Goal: Task Accomplishment & Management: Manage account settings

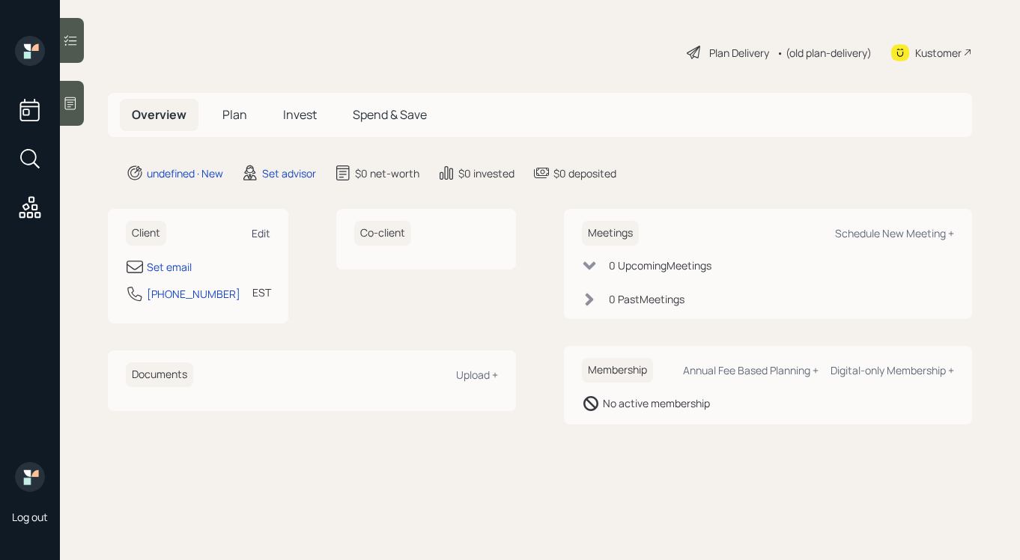
click at [255, 233] on div "Edit" at bounding box center [261, 233] width 19 height 14
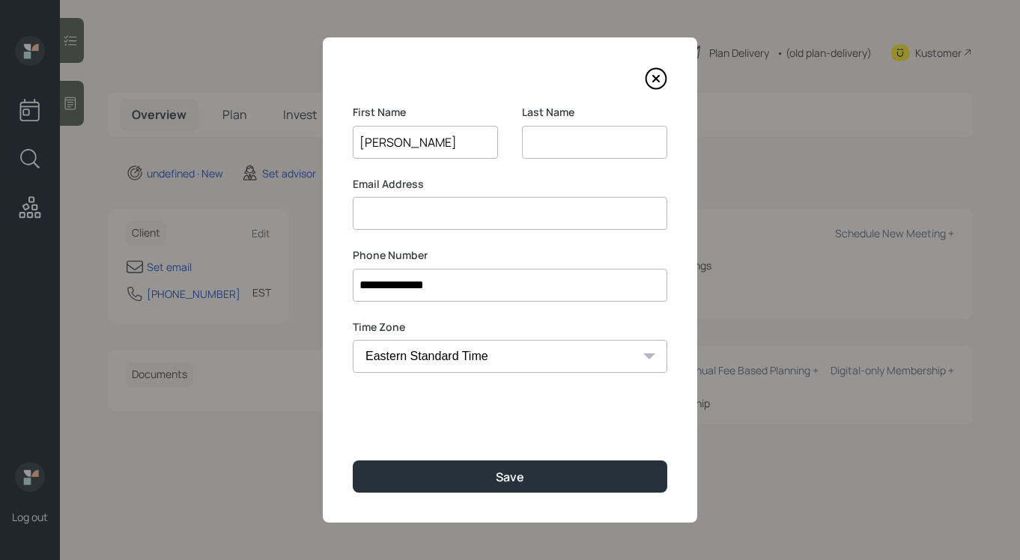
type input "Amy"
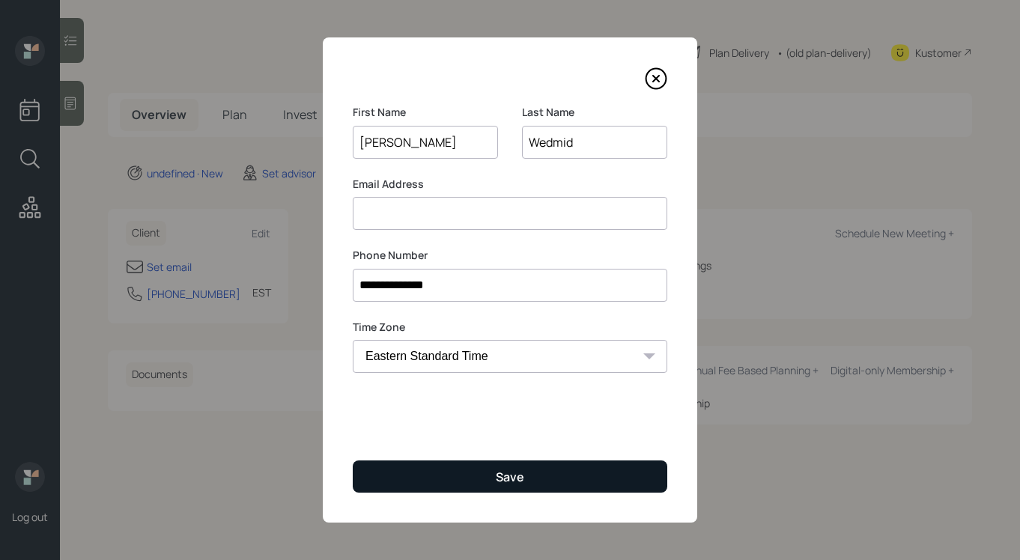
type input "Wedmid"
click at [568, 473] on button "Save" at bounding box center [510, 477] width 315 height 32
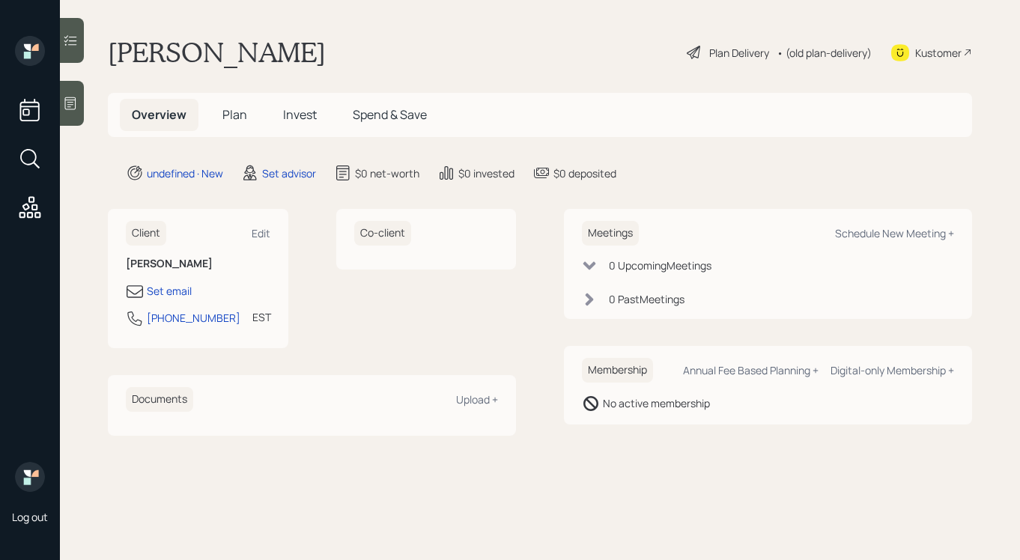
click at [270, 232] on div "Client Edit Amy Wedmid Set email 609-315-5218 EST Currently 10:39 AM" at bounding box center [198, 278] width 181 height 139
click at [263, 232] on div "Edit" at bounding box center [261, 233] width 19 height 14
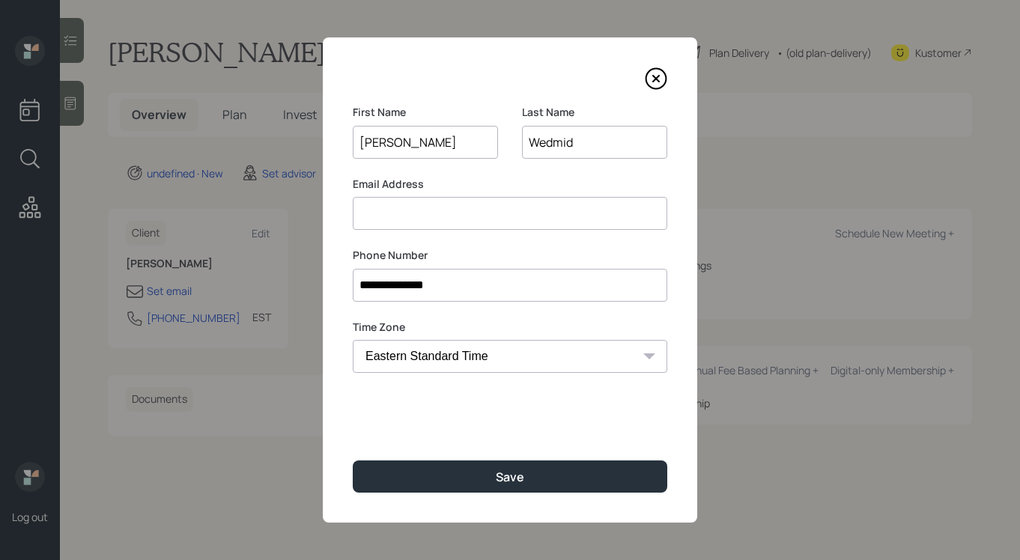
click at [386, 219] on input at bounding box center [510, 213] width 315 height 33
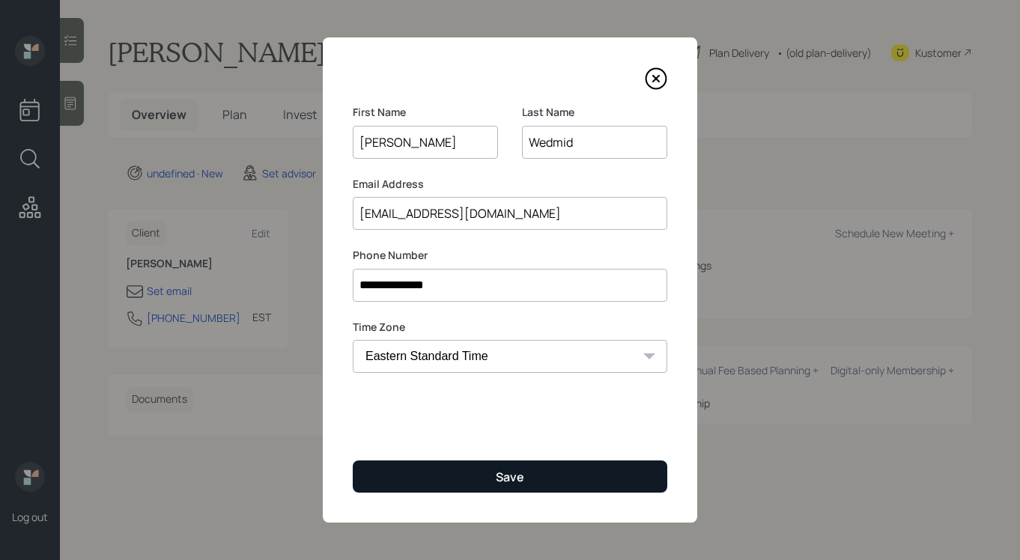
type input "[EMAIL_ADDRESS][DOMAIN_NAME]"
click at [494, 470] on button "Save" at bounding box center [510, 477] width 315 height 32
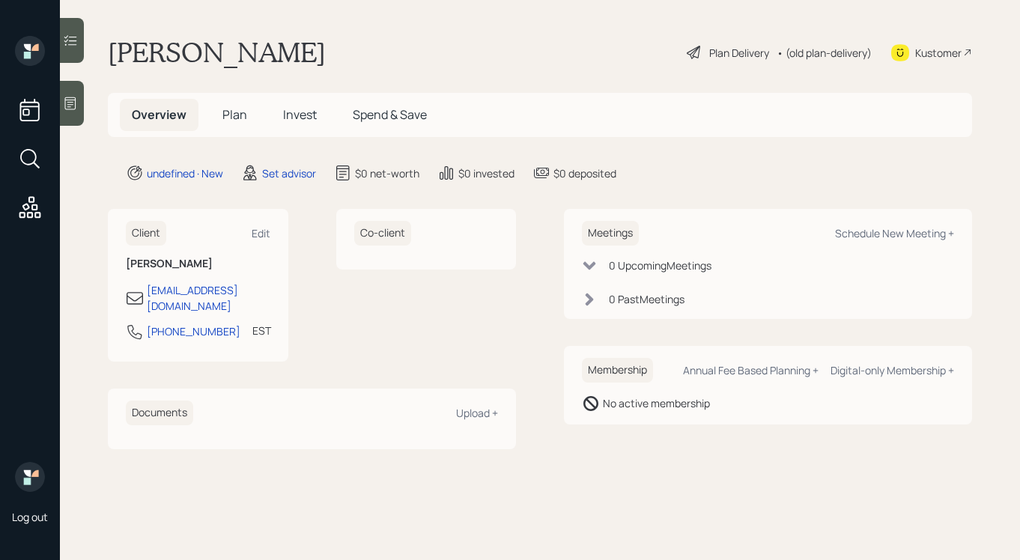
click at [76, 96] on icon at bounding box center [70, 103] width 15 height 15
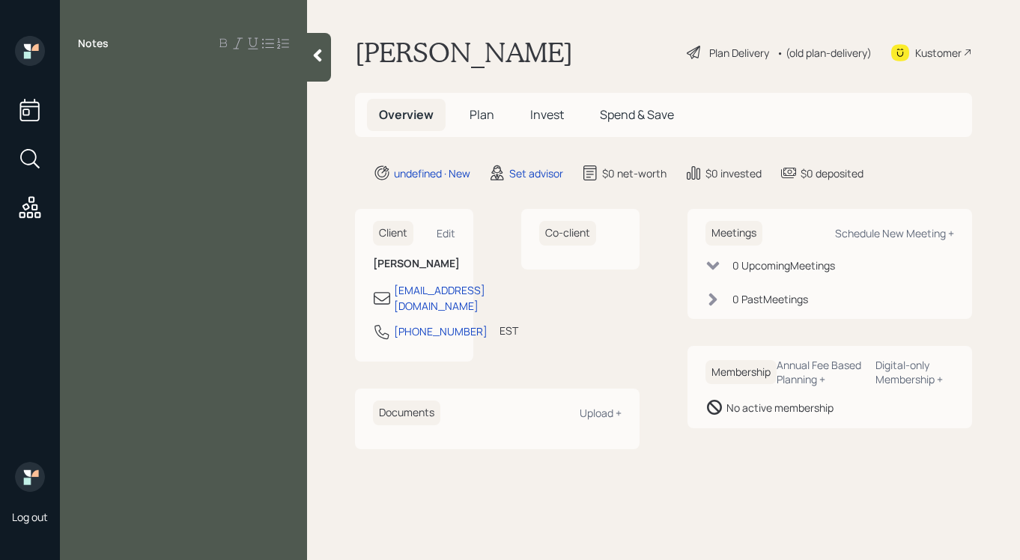
click at [325, 65] on div at bounding box center [319, 57] width 24 height 49
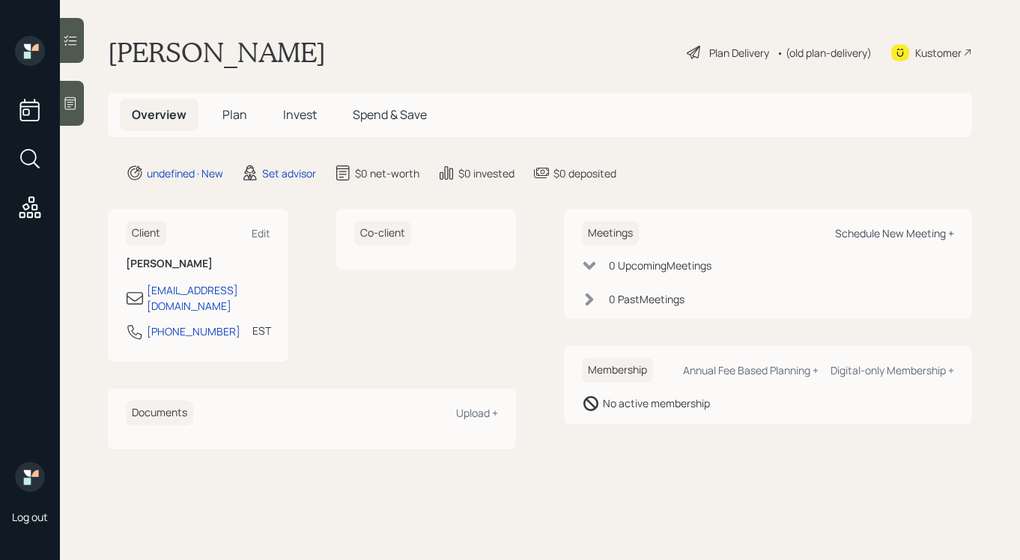
click at [851, 239] on div "Schedule New Meeting +" at bounding box center [894, 233] width 119 height 14
select select "round-robin"
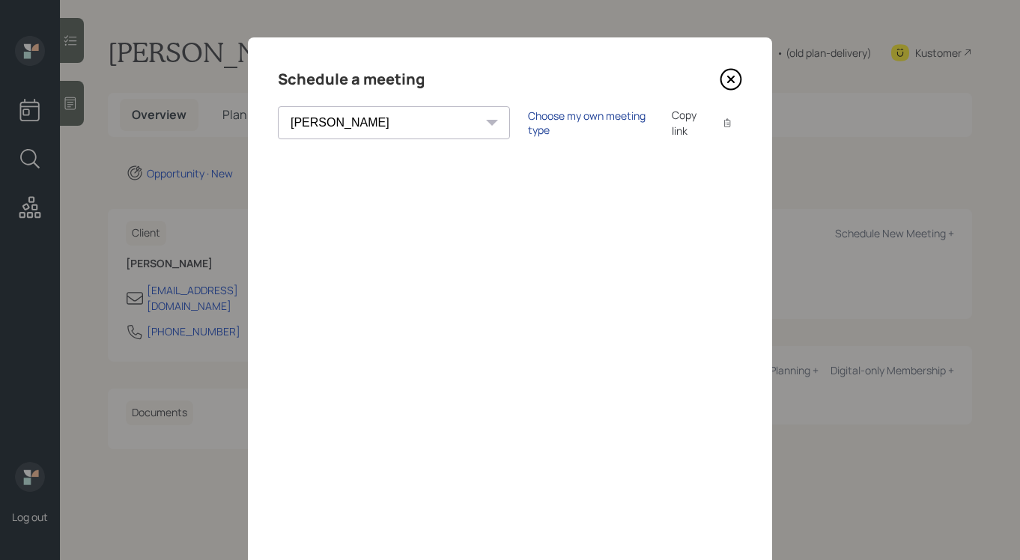
click at [528, 128] on div "Choose my own meeting type" at bounding box center [591, 123] width 126 height 28
click at [730, 71] on icon at bounding box center [731, 79] width 22 height 22
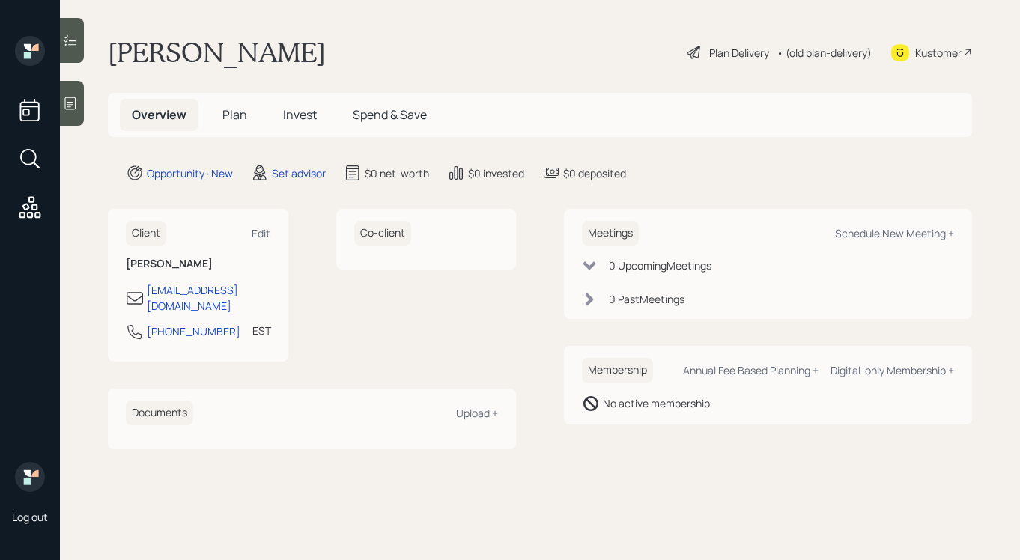
click at [824, 272] on div "0 Upcoming Meeting s" at bounding box center [768, 266] width 372 height 16
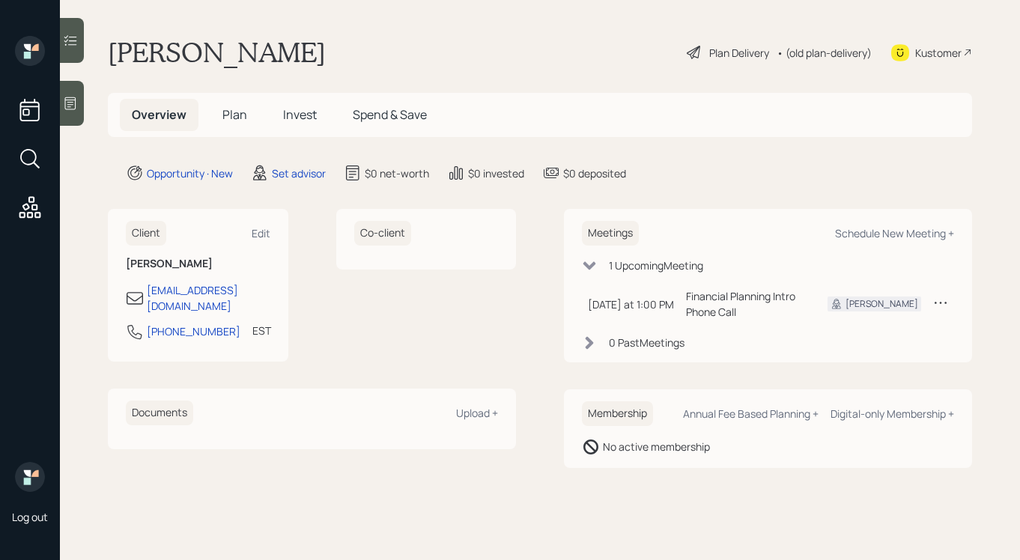
click at [941, 302] on icon at bounding box center [941, 303] width 12 height 2
click at [872, 333] on div "Reschedule" at bounding box center [894, 331] width 108 height 14
